Goal: Navigation & Orientation: Find specific page/section

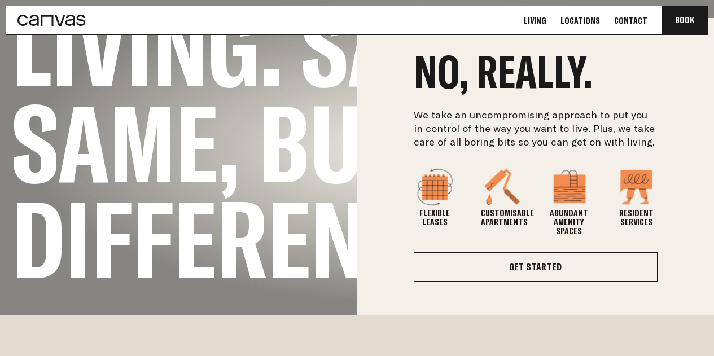
scroll to position [339, 0]
click at [585, 21] on link "Locations" at bounding box center [580, 21] width 46 height 12
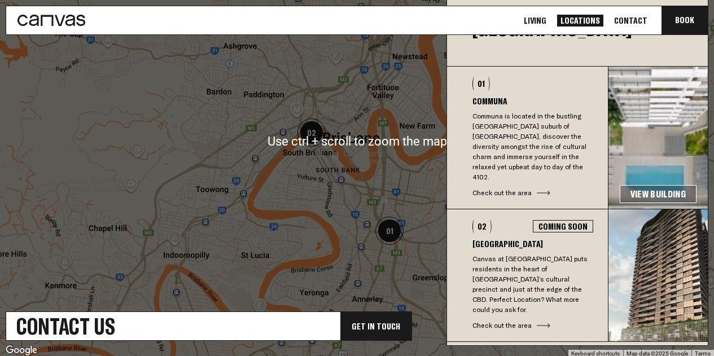
scroll to position [452, 0]
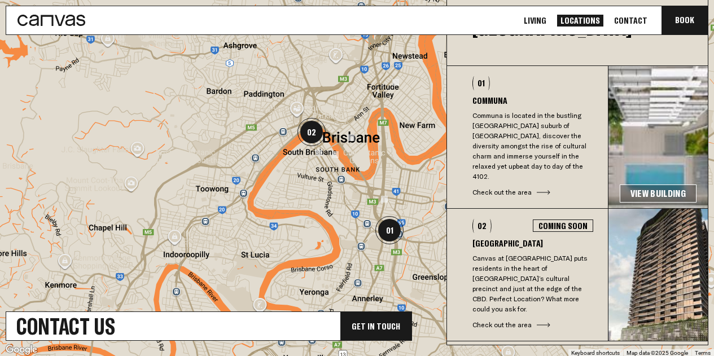
click at [498, 97] on h3 "Communa" at bounding box center [532, 100] width 121 height 9
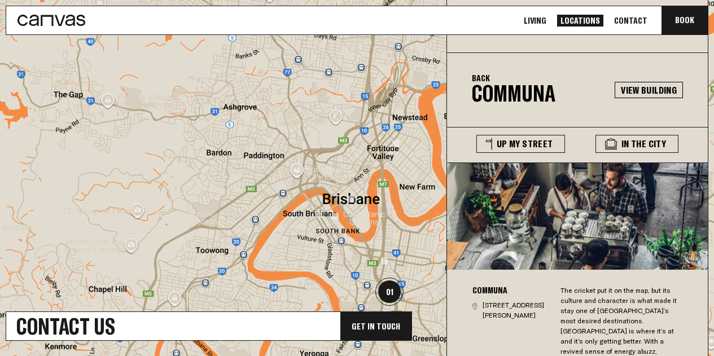
scroll to position [364, 0]
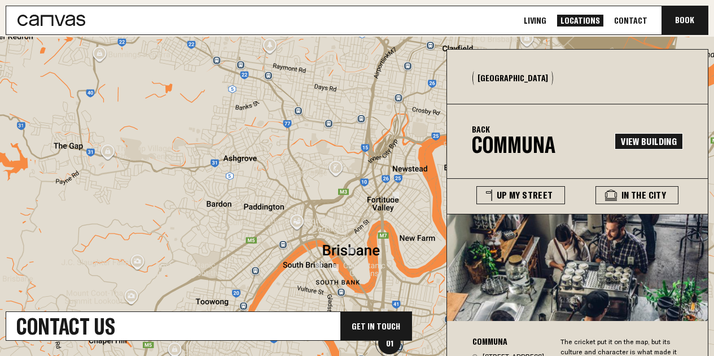
click at [648, 138] on link "View Building" at bounding box center [649, 141] width 68 height 16
